Goal: Transaction & Acquisition: Purchase product/service

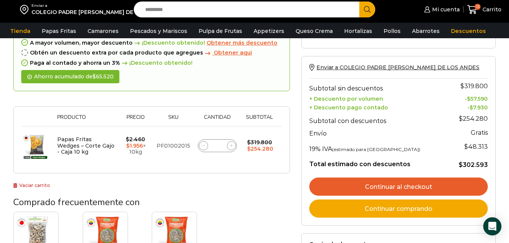
scroll to position [63, 0]
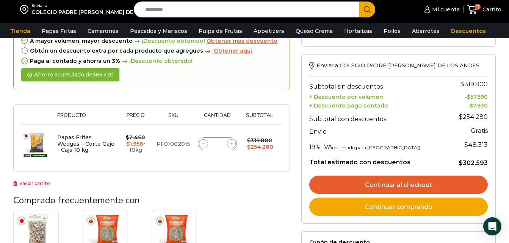
click at [413, 209] on link "Continuar comprando" at bounding box center [398, 207] width 178 height 18
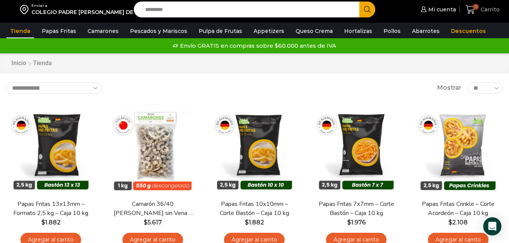
click at [481, 10] on span "Carrito" at bounding box center [488, 10] width 21 height 8
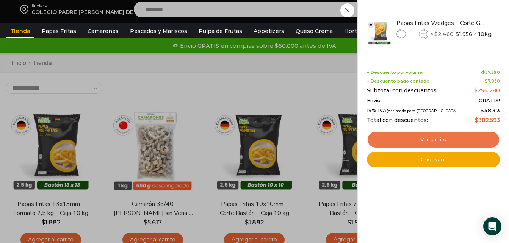
click at [454, 141] on link "Ver carrito" at bounding box center [433, 139] width 133 height 17
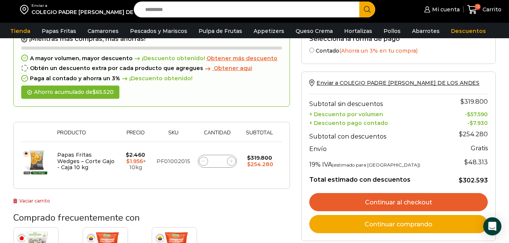
scroll to position [61, 0]
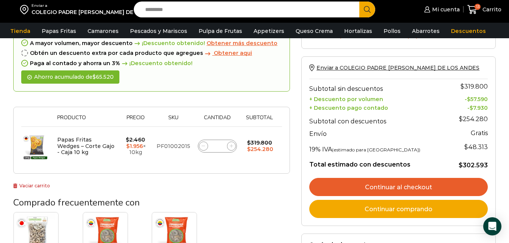
click at [402, 206] on link "Continuar comprando" at bounding box center [398, 209] width 178 height 18
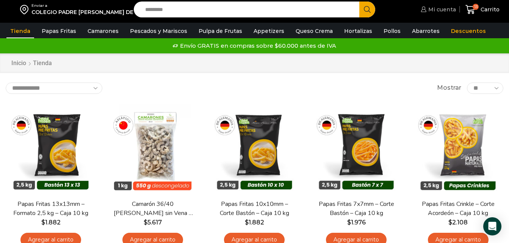
click at [434, 10] on span "Mi cuenta" at bounding box center [441, 10] width 30 height 8
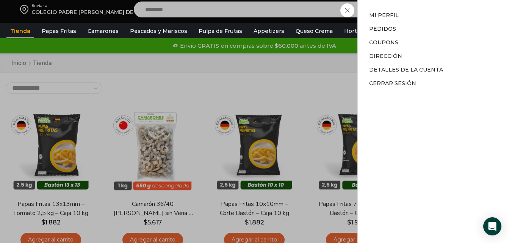
click at [419, 10] on div "Mi cuenta Mi cuenta Mi perfil Pedidos Descargas Coupons Dirección Detalles de l…" at bounding box center [437, 9] width 37 height 15
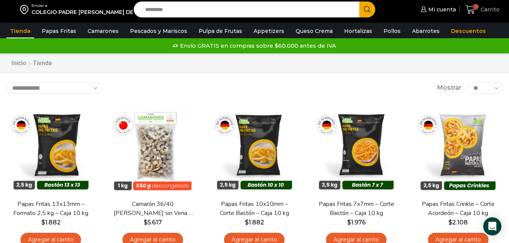
click at [481, 12] on span "Carrito" at bounding box center [488, 10] width 21 height 8
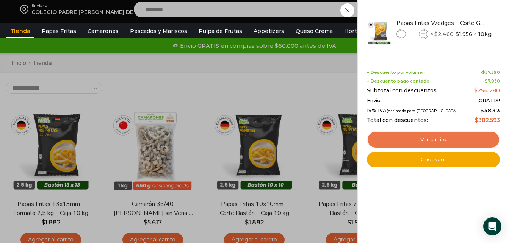
click at [433, 142] on link "Ver carrito" at bounding box center [433, 139] width 133 height 17
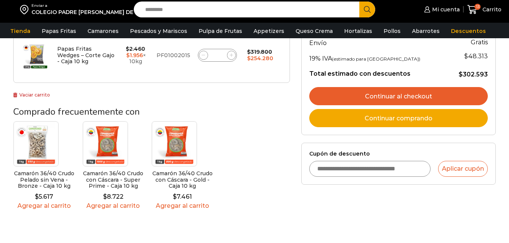
click at [408, 95] on link "Continuar al checkout" at bounding box center [398, 96] width 178 height 18
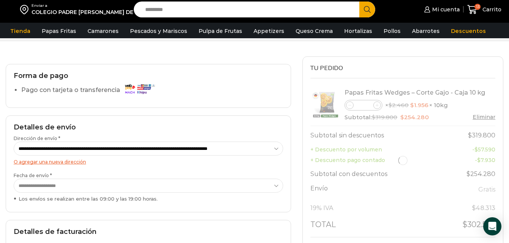
scroll to position [30, 0]
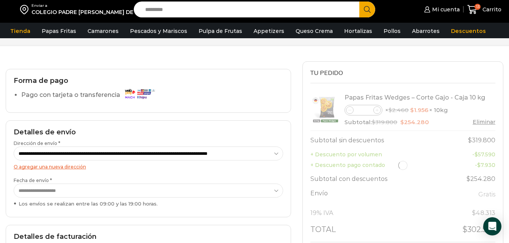
click at [131, 89] on img at bounding box center [139, 93] width 34 height 13
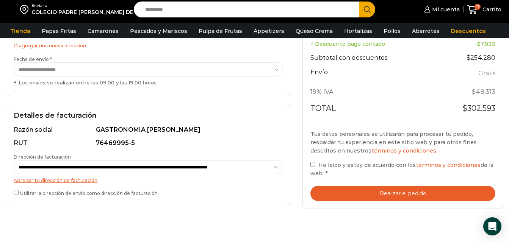
scroll to position [136, 0]
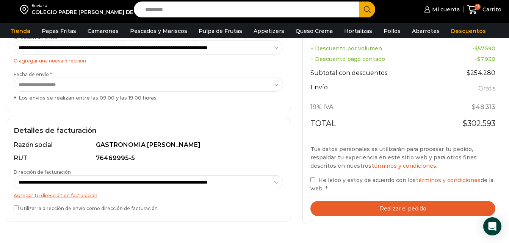
click at [2, 169] on div "**********" at bounding box center [148, 93] width 297 height 277
click at [417, 212] on button "Realizar el pedido" at bounding box center [402, 209] width 185 height 16
